Goal: Transaction & Acquisition: Subscribe to service/newsletter

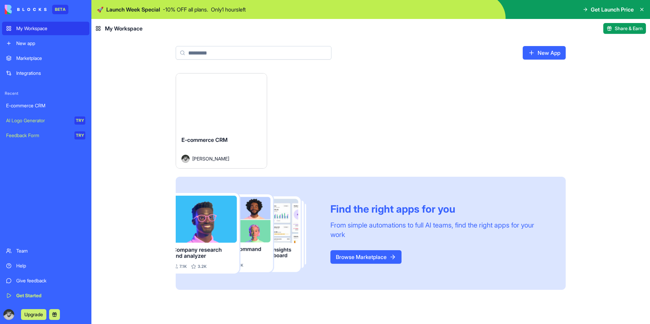
click at [40, 106] on div "E-commerce CRM" at bounding box center [45, 105] width 79 height 7
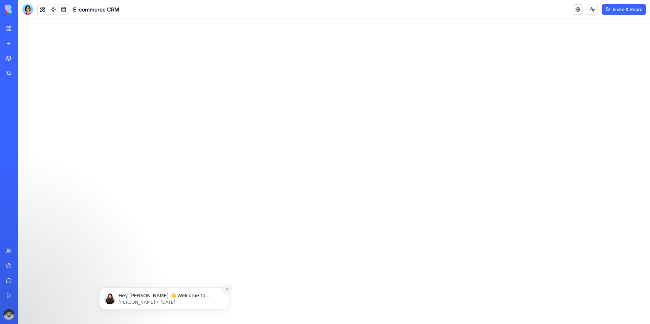
click at [225, 290] on button "Dismiss notification" at bounding box center [227, 289] width 9 height 9
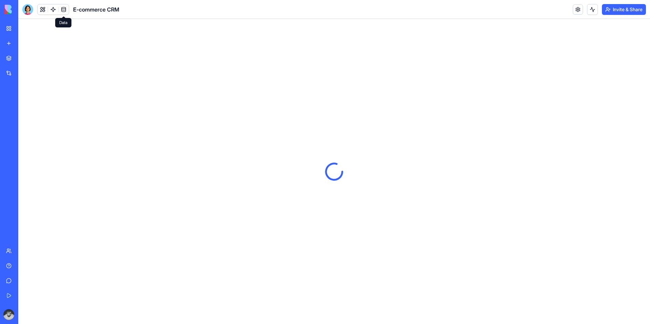
click at [64, 8] on link at bounding box center [64, 9] width 10 height 10
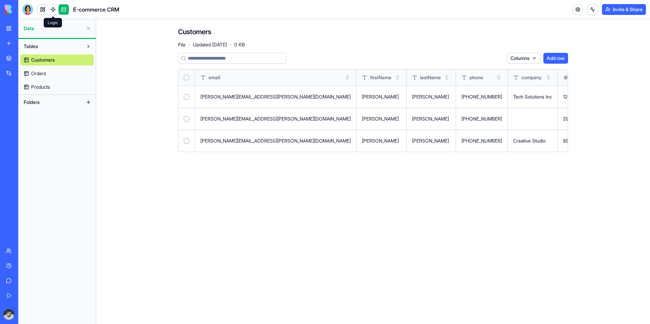
click at [55, 12] on link at bounding box center [53, 9] width 10 height 10
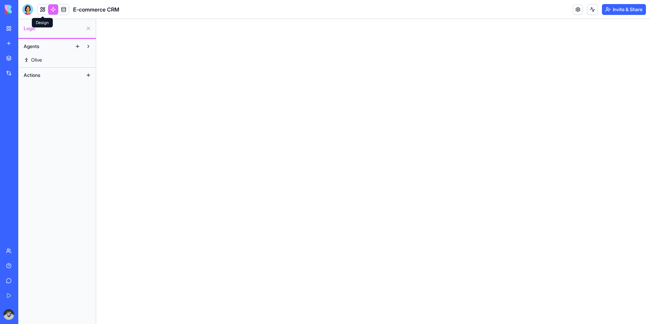
click at [42, 10] on link at bounding box center [43, 9] width 10 height 10
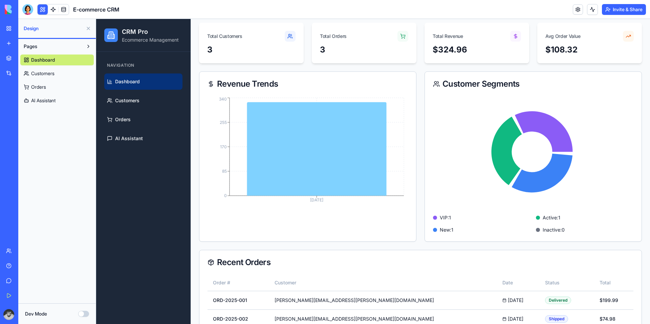
scroll to position [72, 0]
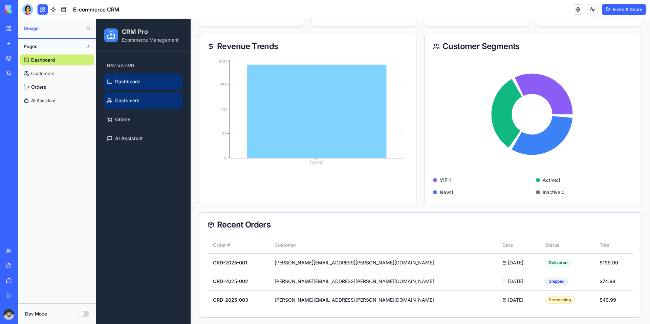
click at [145, 98] on link "Customers" at bounding box center [143, 100] width 78 height 16
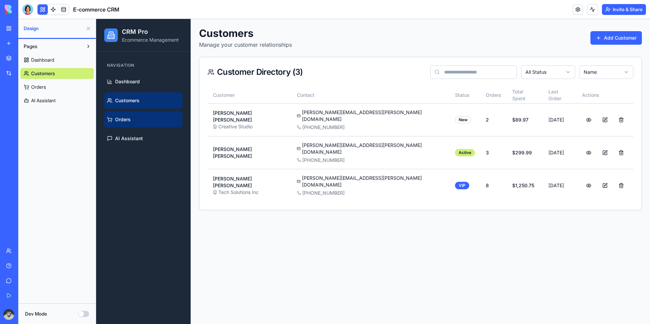
click at [140, 117] on link "Orders" at bounding box center [143, 119] width 78 height 16
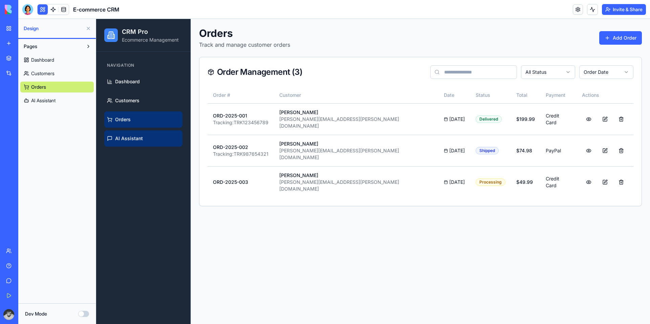
click at [143, 136] on link "AI Assistant" at bounding box center [143, 138] width 78 height 16
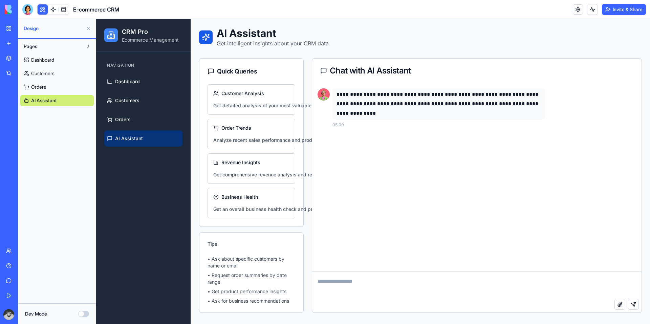
click at [411, 282] on textarea at bounding box center [477, 285] width 330 height 27
click at [87, 30] on button at bounding box center [88, 28] width 11 height 11
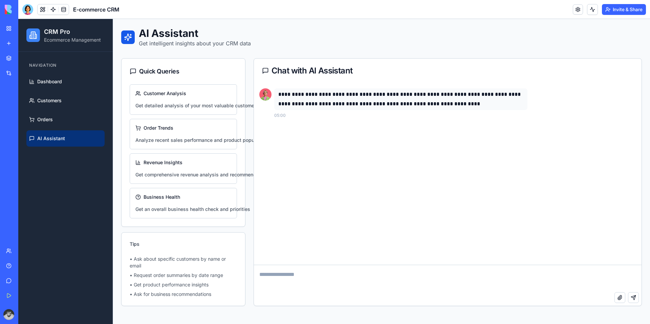
click at [84, 11] on span "E-commerce CRM" at bounding box center [96, 9] width 46 height 8
click at [593, 9] on button at bounding box center [592, 9] width 11 height 11
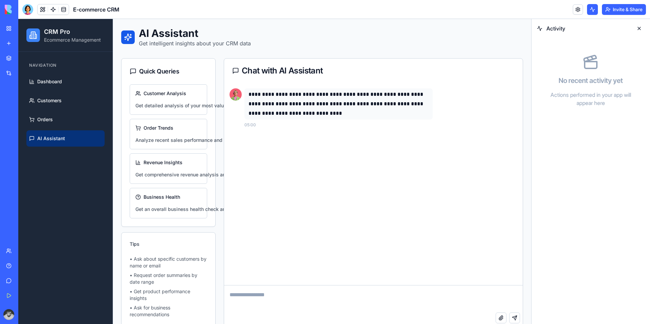
click at [593, 9] on button at bounding box center [592, 9] width 11 height 11
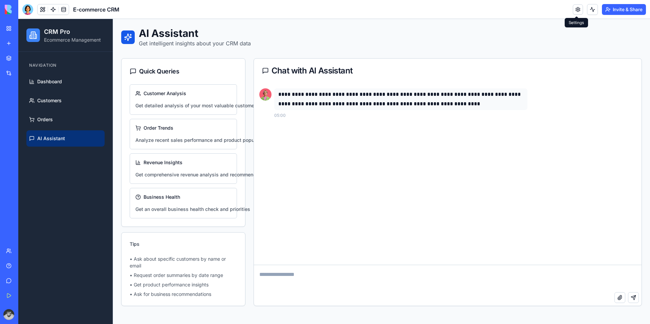
click at [581, 9] on link at bounding box center [578, 9] width 10 height 10
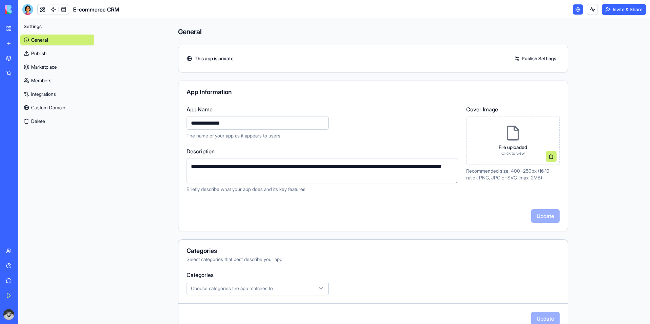
click at [521, 58] on link "Publish Settings" at bounding box center [535, 58] width 49 height 11
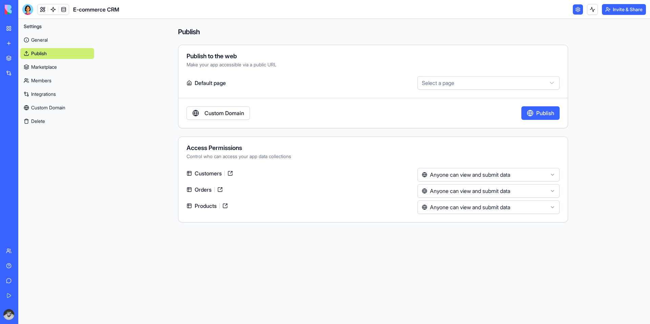
click at [247, 112] on link "Custom Domain" at bounding box center [218, 113] width 63 height 14
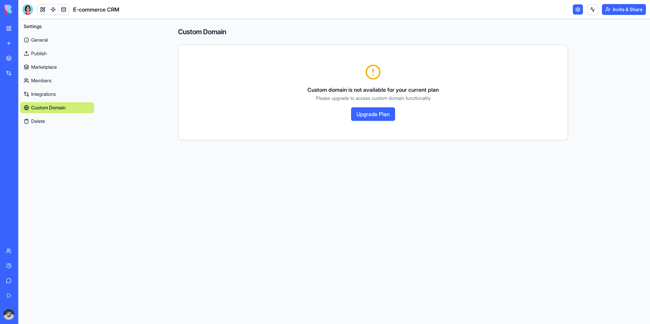
click at [386, 115] on button "Upgrade Plan" at bounding box center [373, 114] width 44 height 14
